Goal: Navigation & Orientation: Find specific page/section

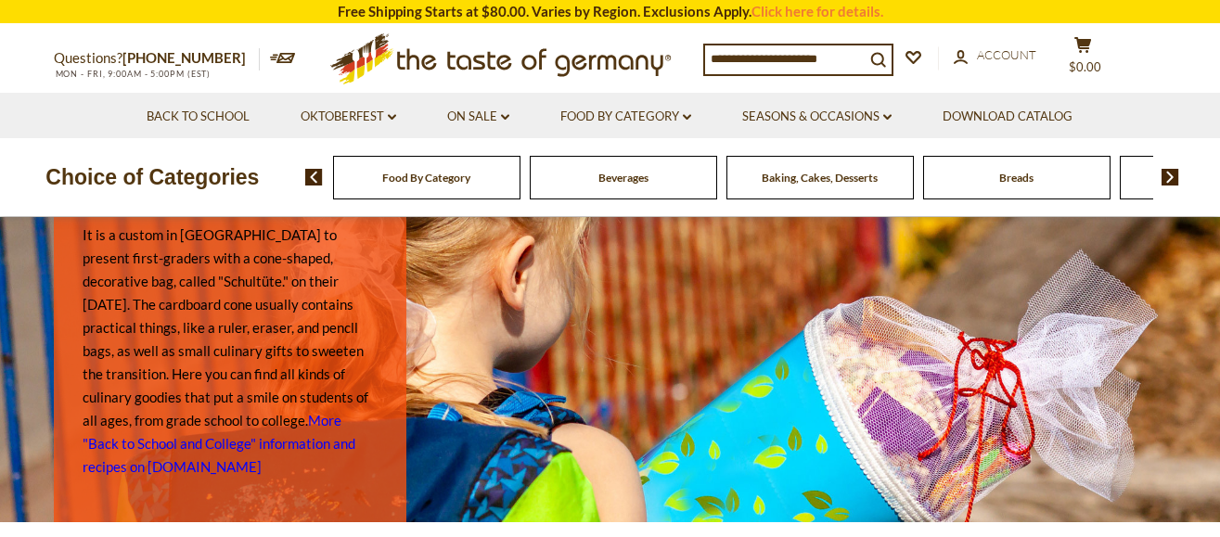
click at [434, 173] on span "Food By Category" at bounding box center [426, 178] width 88 height 14
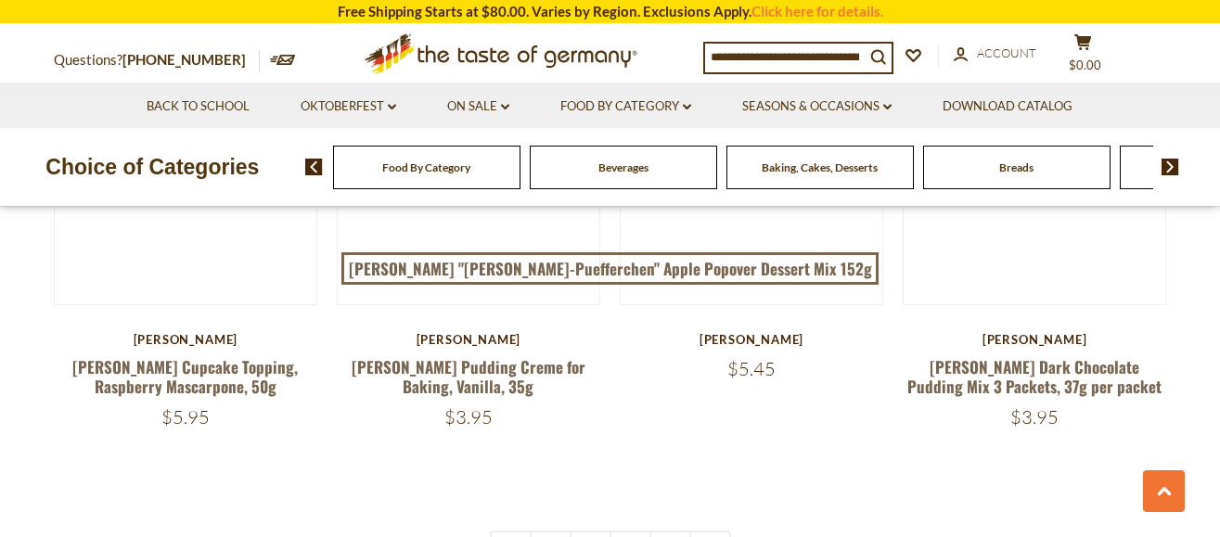
scroll to position [4081, 0]
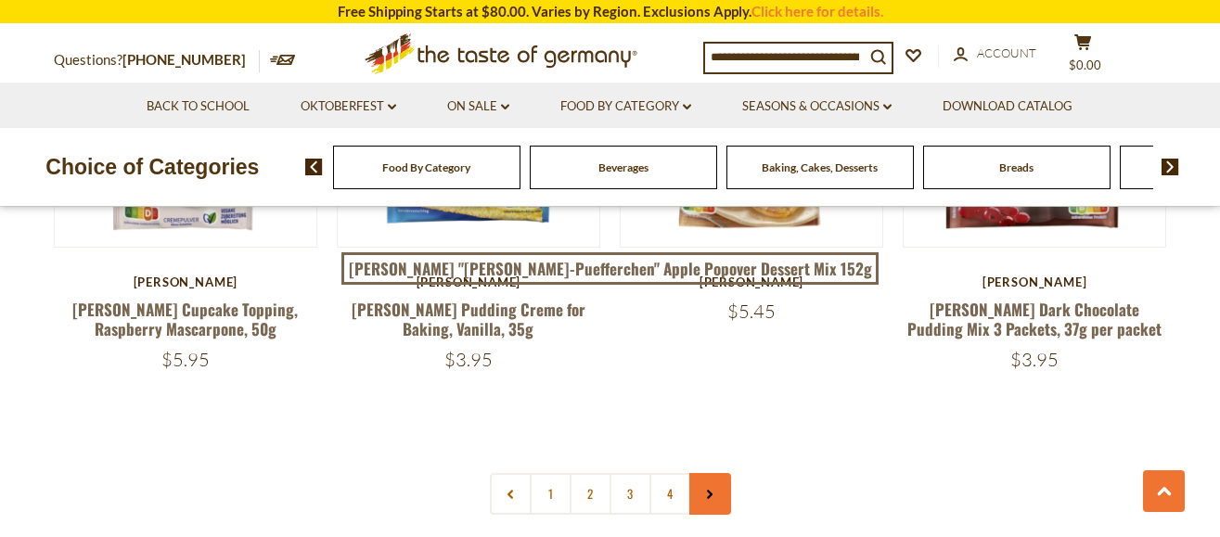
click at [698, 473] on link at bounding box center [710, 494] width 42 height 42
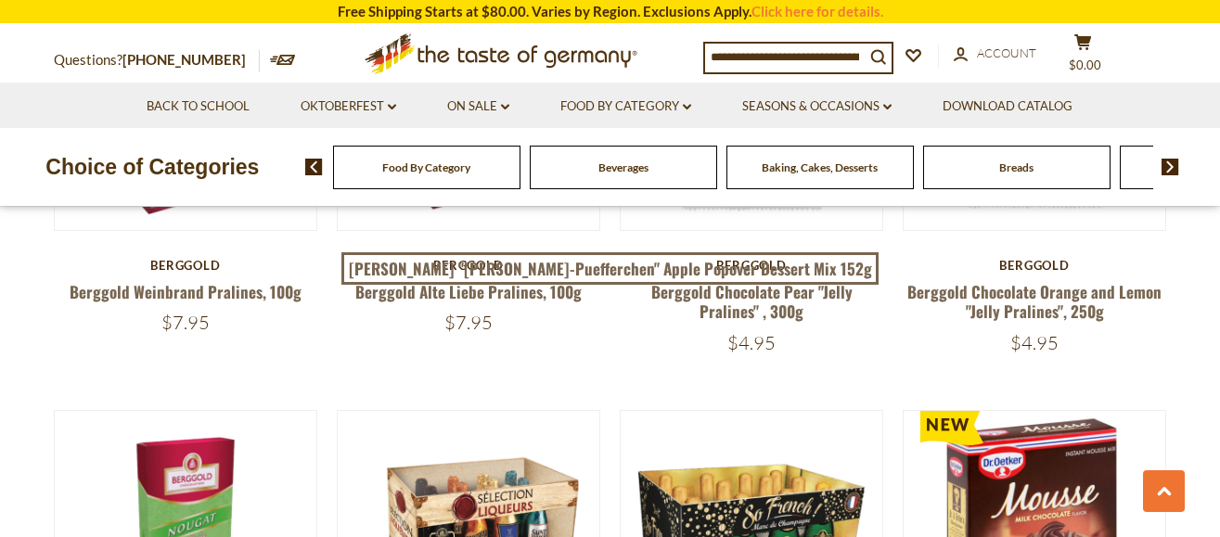
scroll to position [1020, 0]
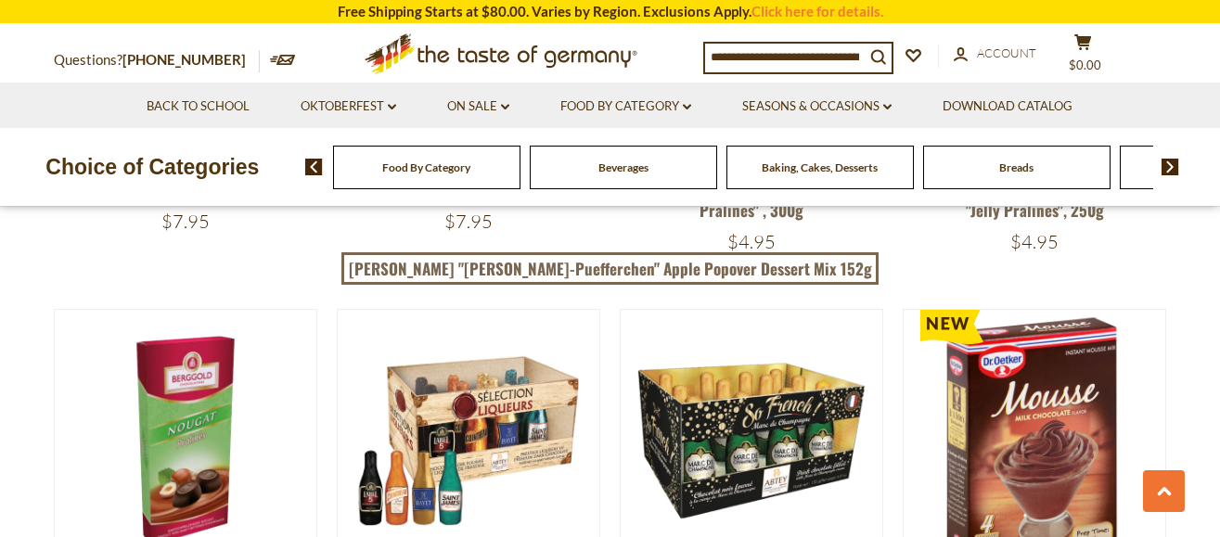
click at [1170, 163] on img at bounding box center [1170, 167] width 18 height 17
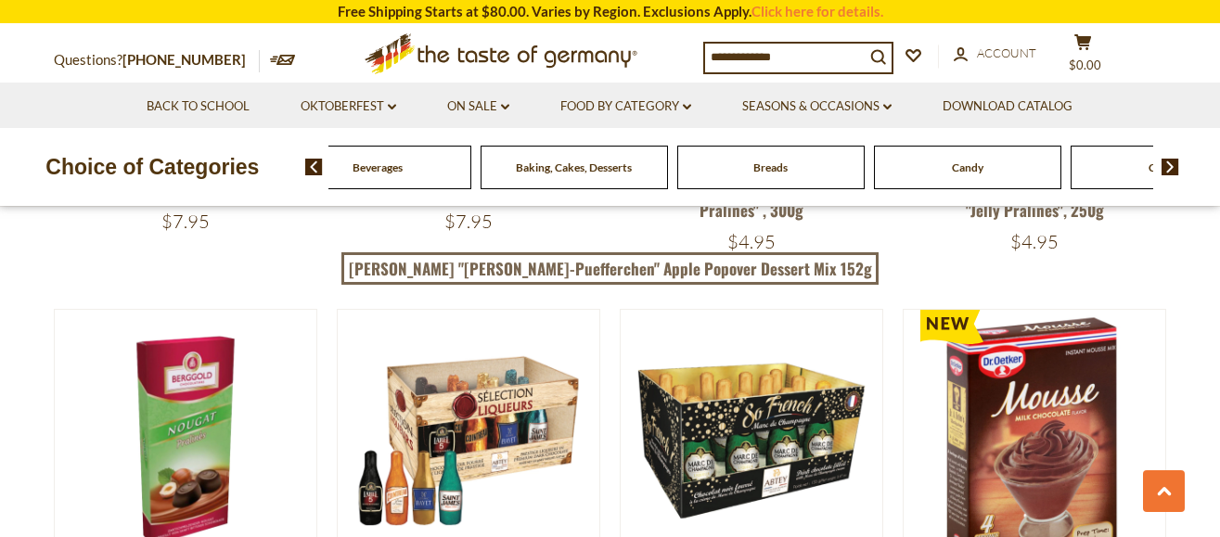
click at [1170, 163] on img at bounding box center [1170, 167] width 18 height 17
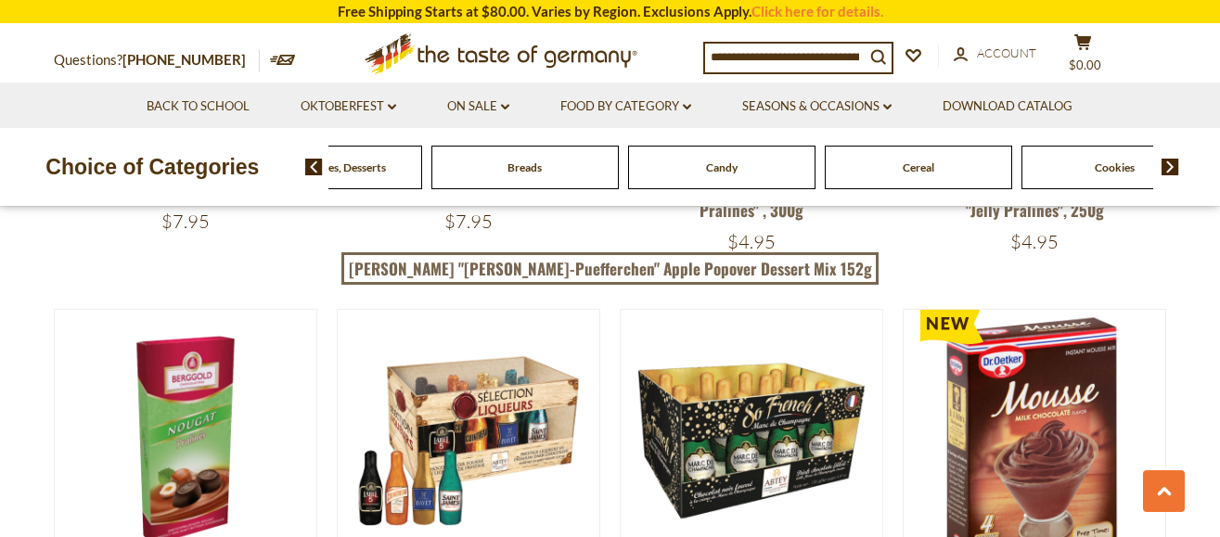
click at [736, 173] on span "Candy" at bounding box center [722, 167] width 32 height 14
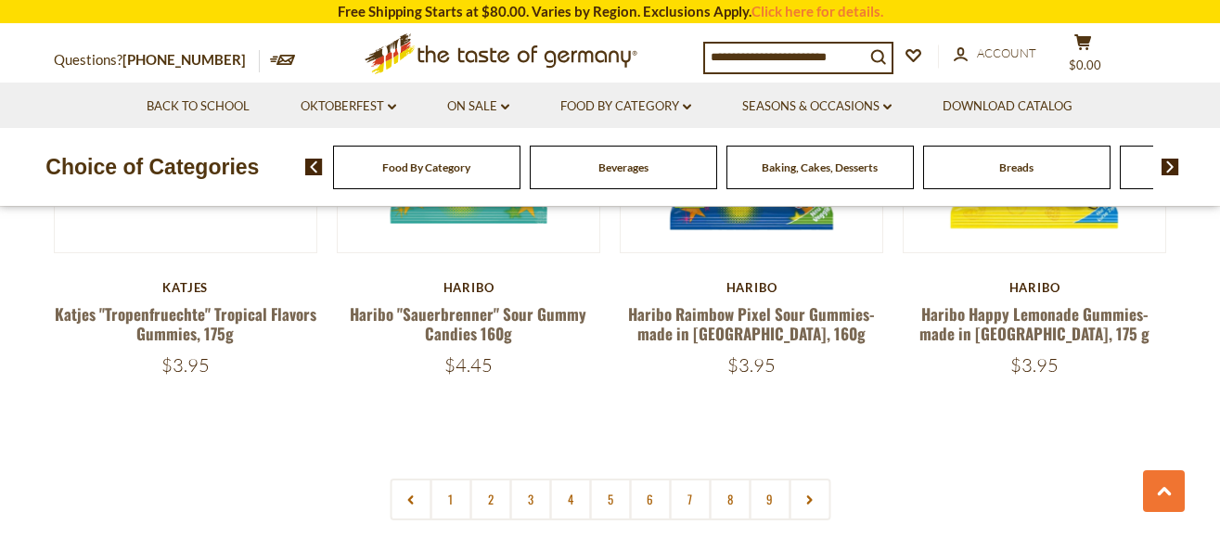
scroll to position [4448, 0]
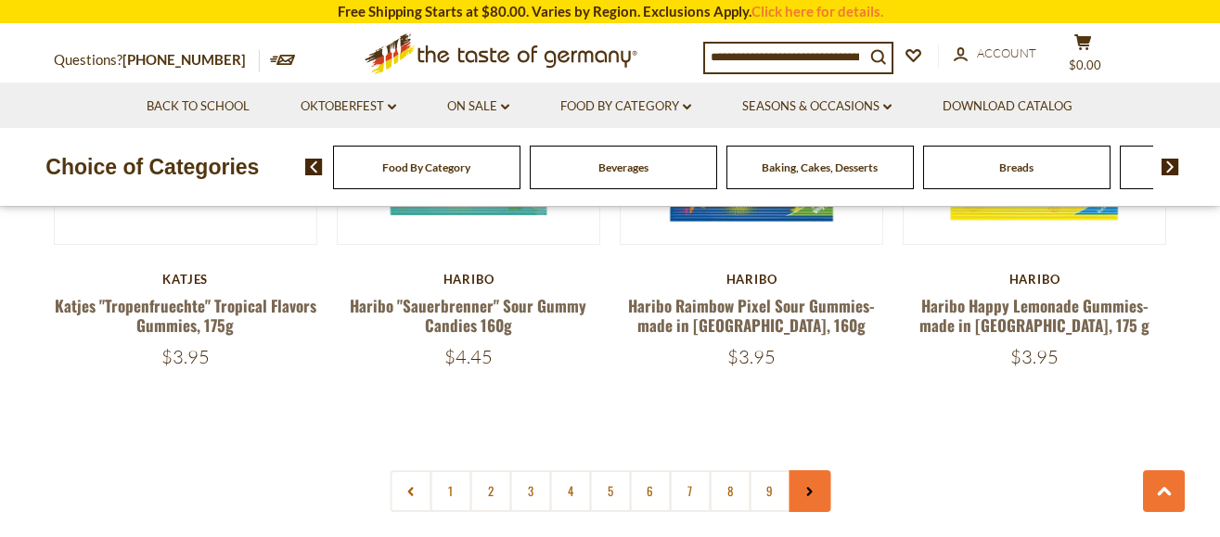
click at [821, 470] on link at bounding box center [809, 491] width 42 height 42
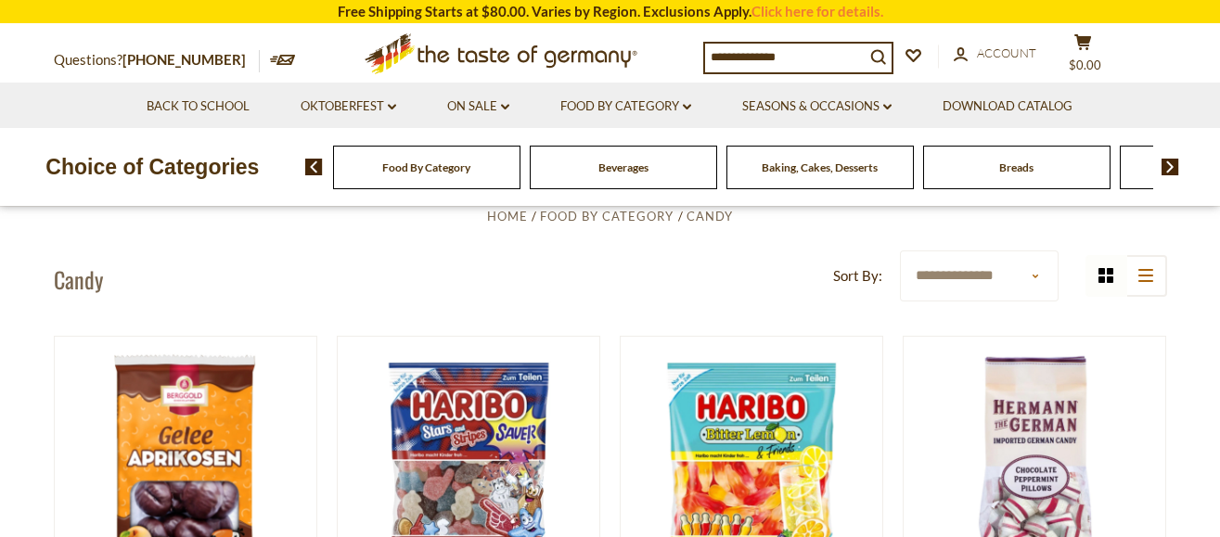
scroll to position [464, 0]
